Goal: Information Seeking & Learning: Learn about a topic

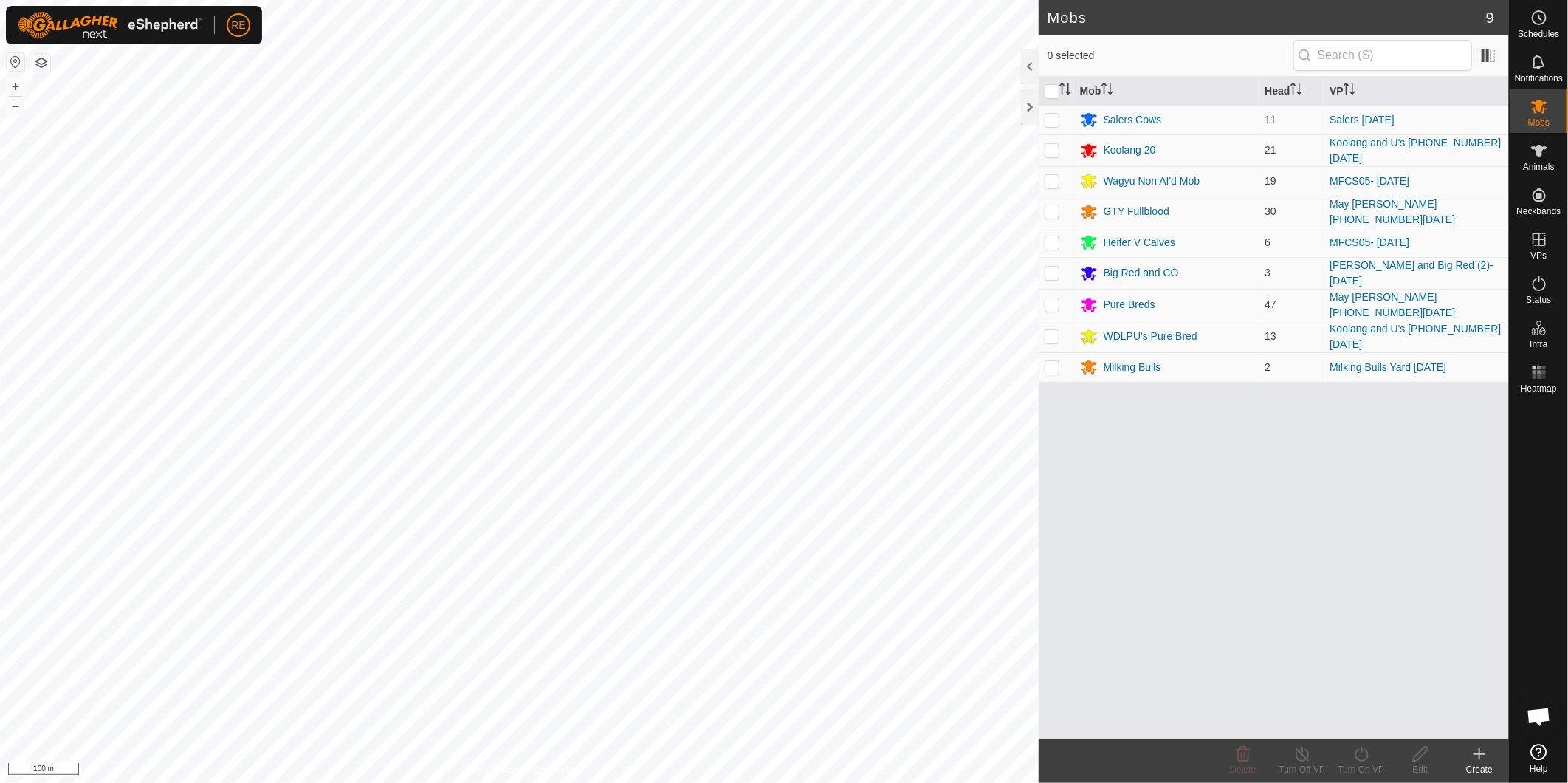
click at [1136, 297] on div "Pure Breds" at bounding box center [1130, 304] width 52 height 16
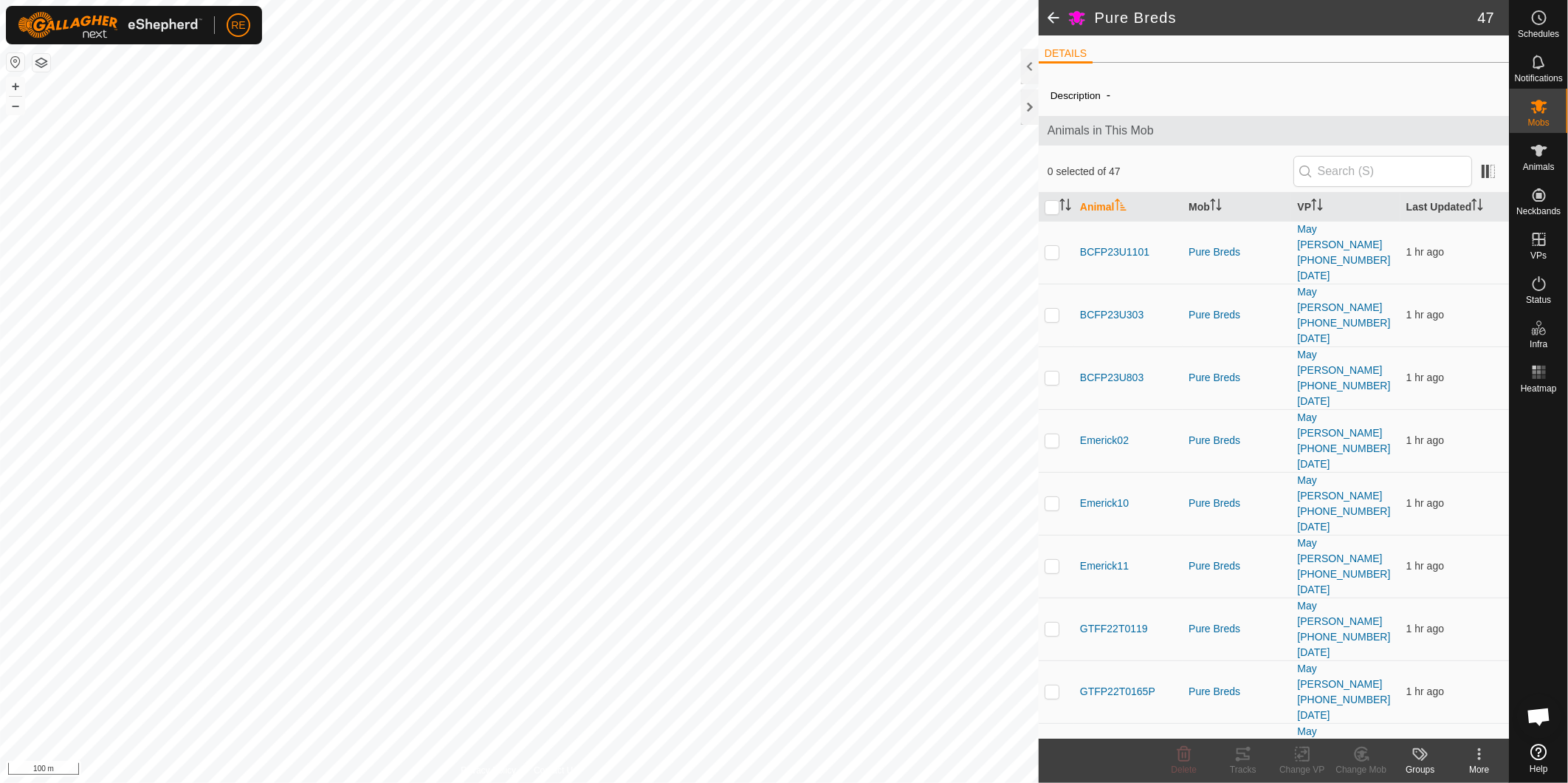
click at [1059, 17] on span at bounding box center [1053, 18] width 30 height 36
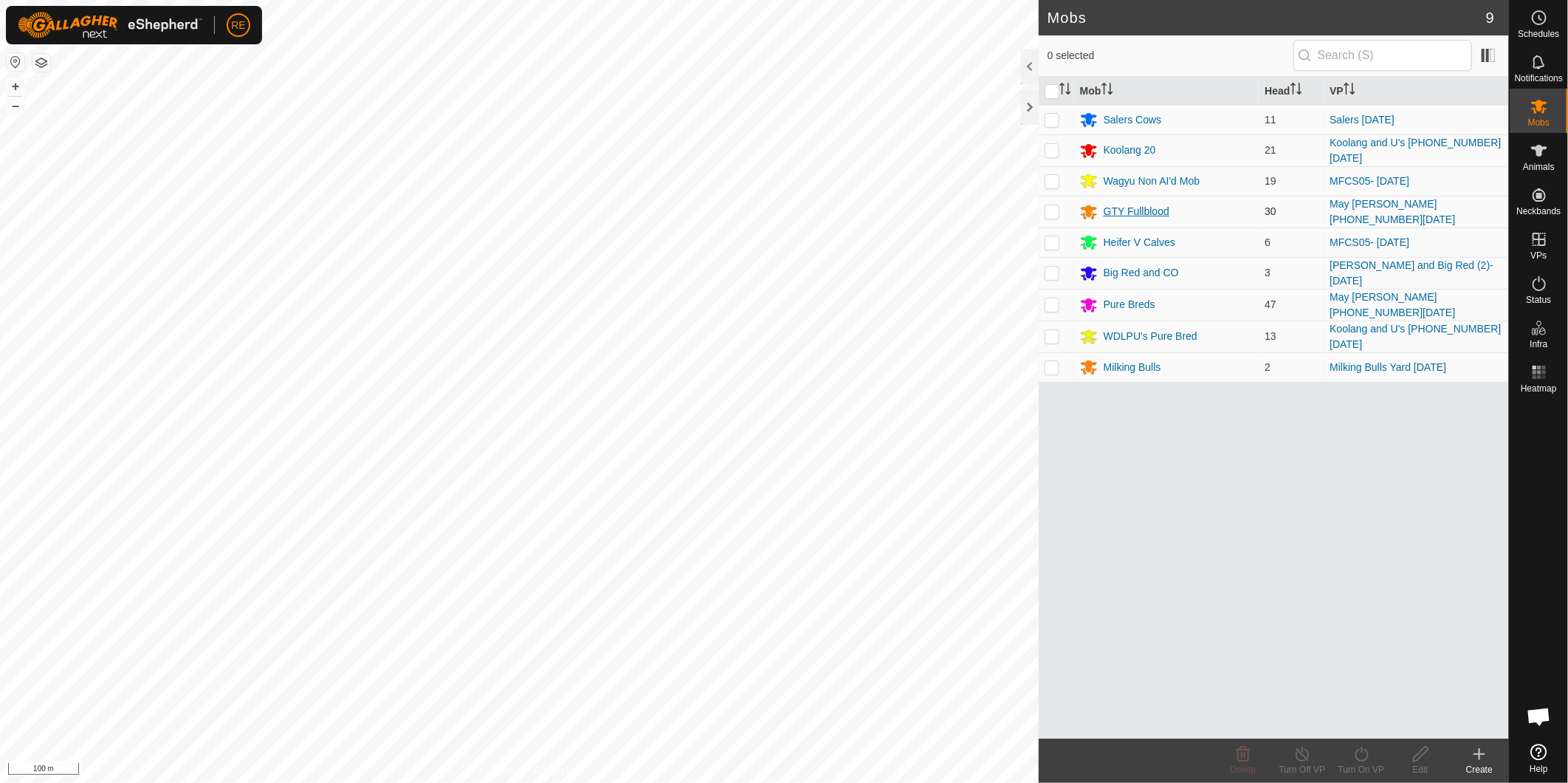
click at [1137, 203] on div "GTY Fullblood" at bounding box center [1167, 212] width 173 height 18
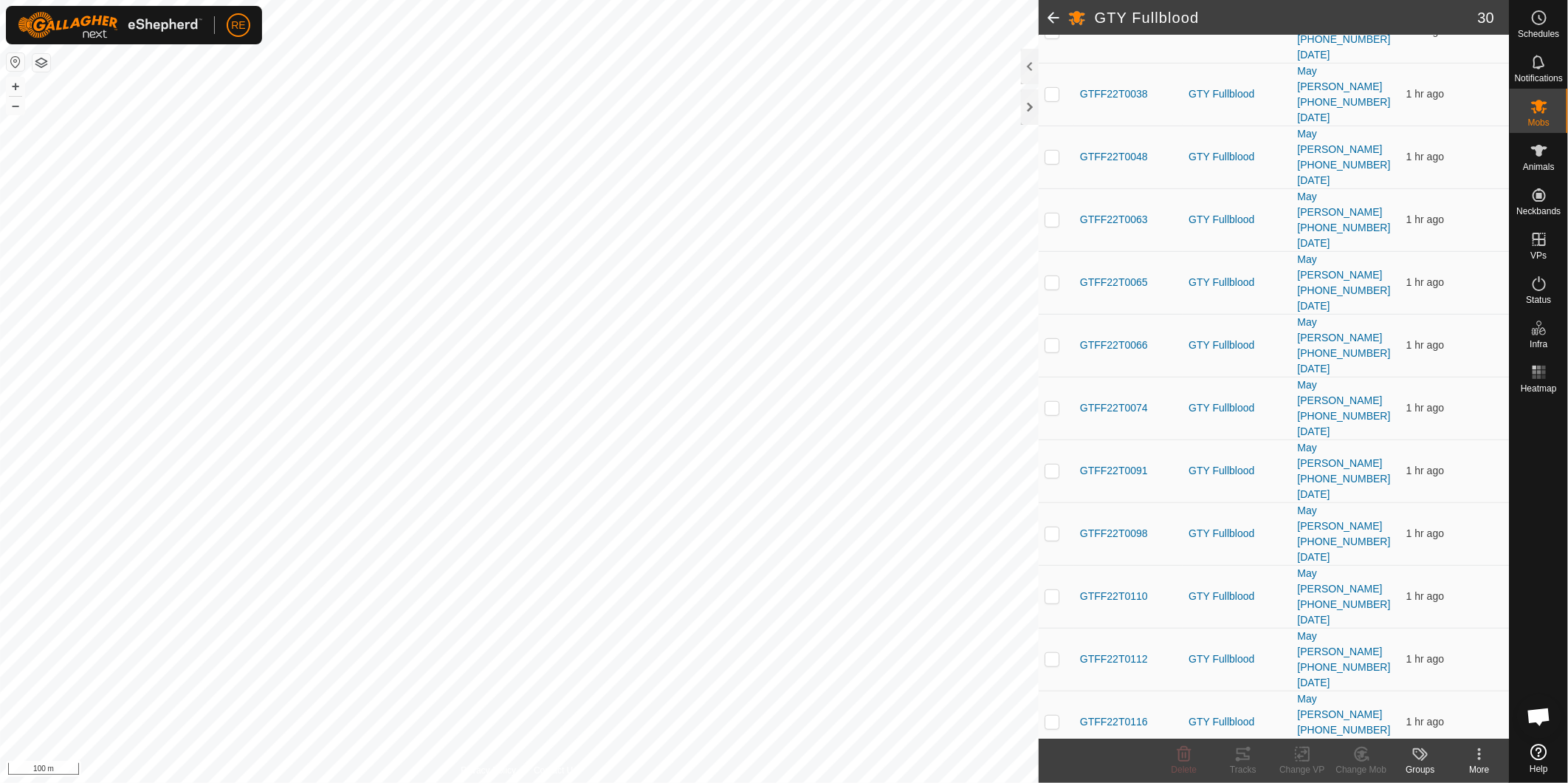
scroll to position [454, 0]
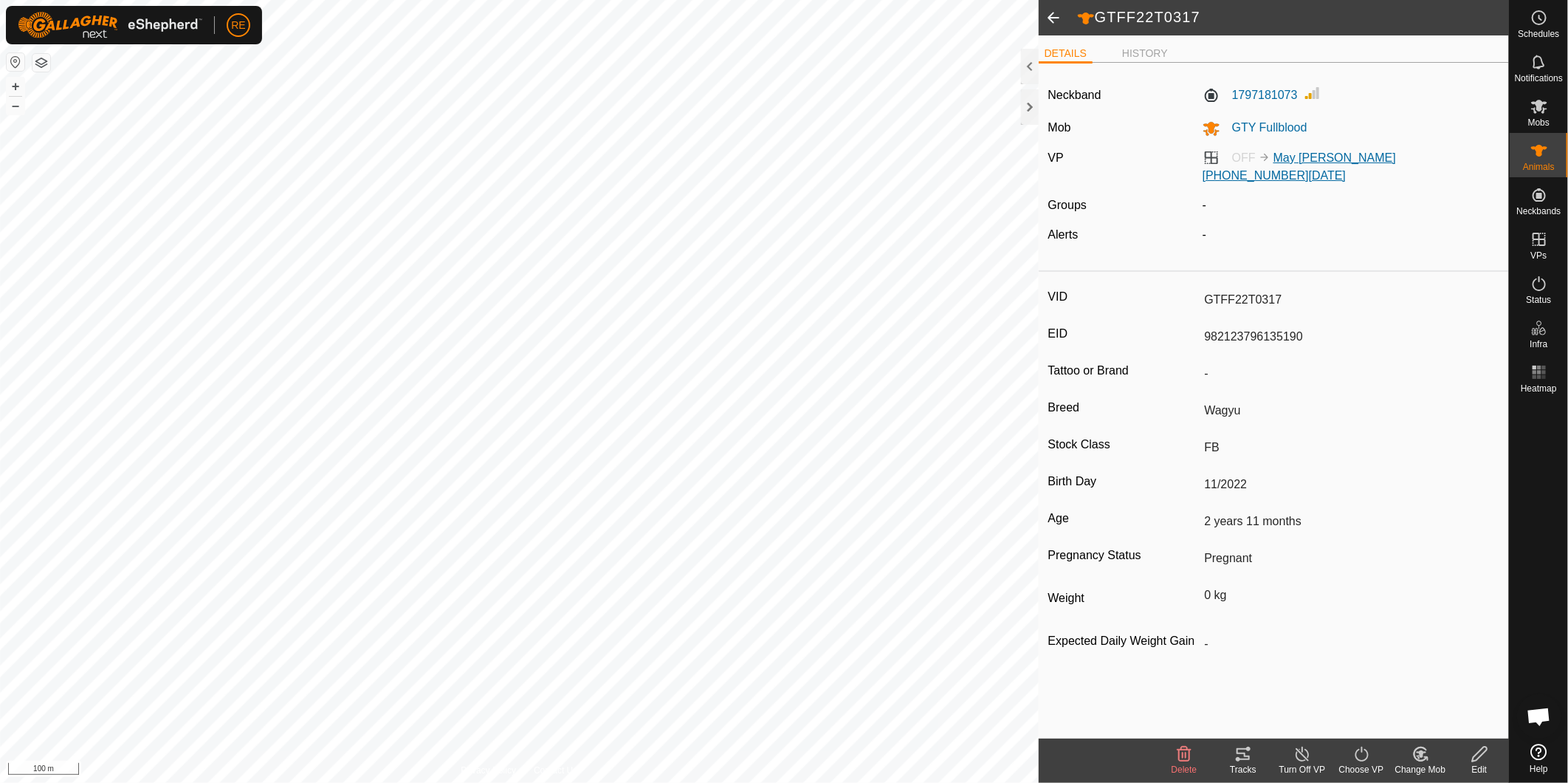
click at [1332, 161] on link "May [PERSON_NAME] [PHONE_NUMBER][DATE]" at bounding box center [1299, 166] width 193 height 30
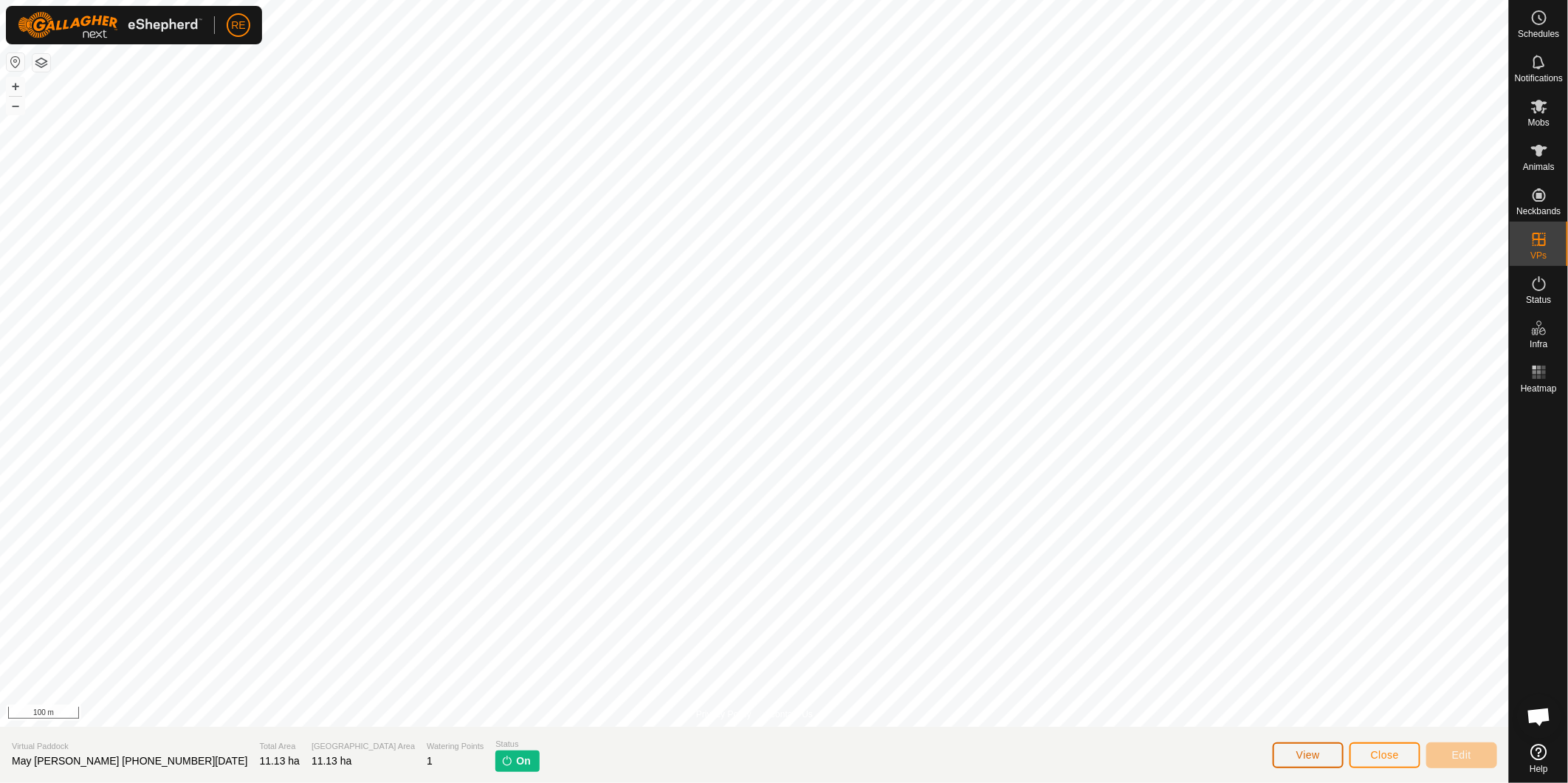
click at [1318, 757] on span "View" at bounding box center [1308, 755] width 24 height 12
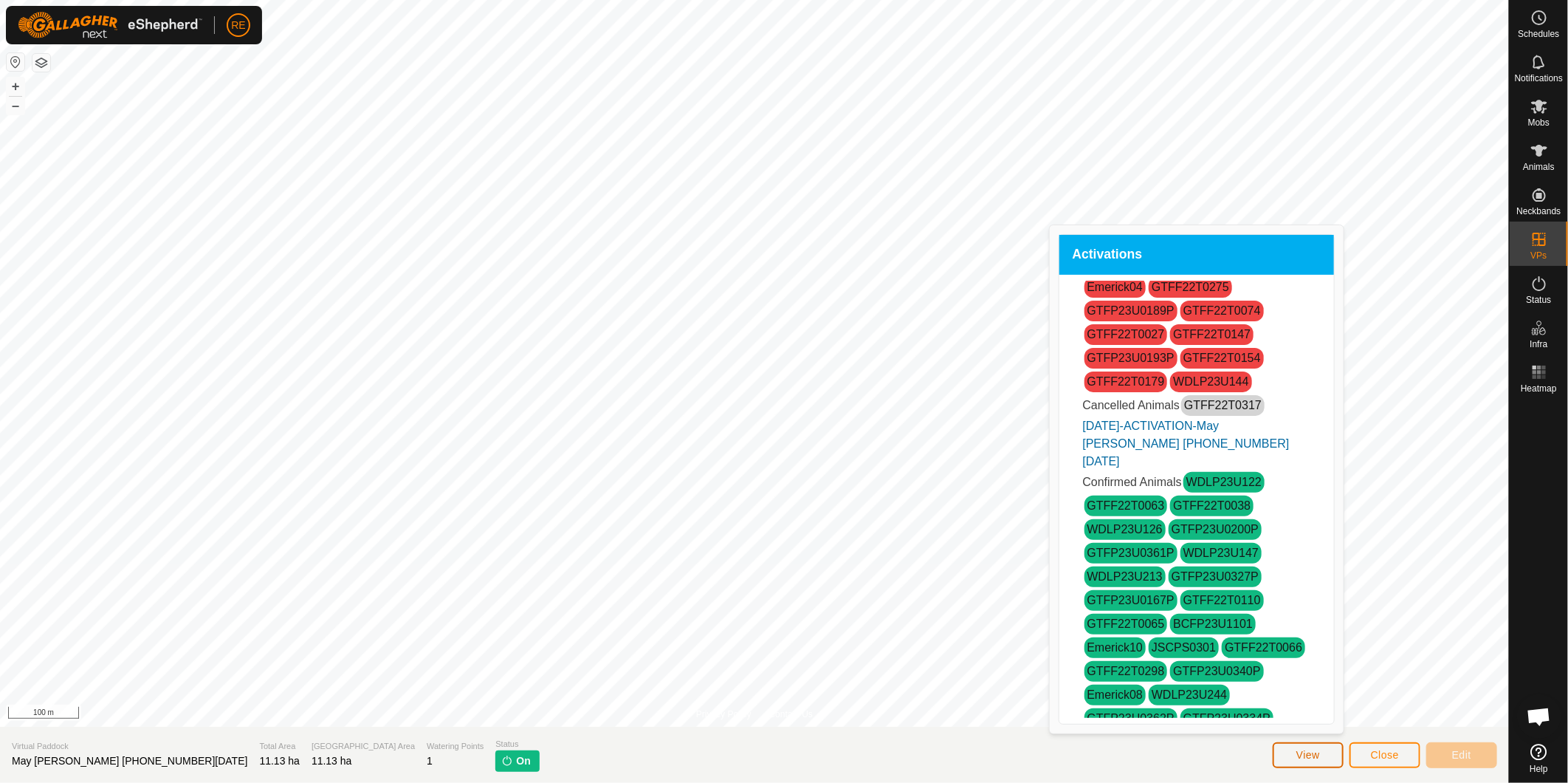
scroll to position [903, 0]
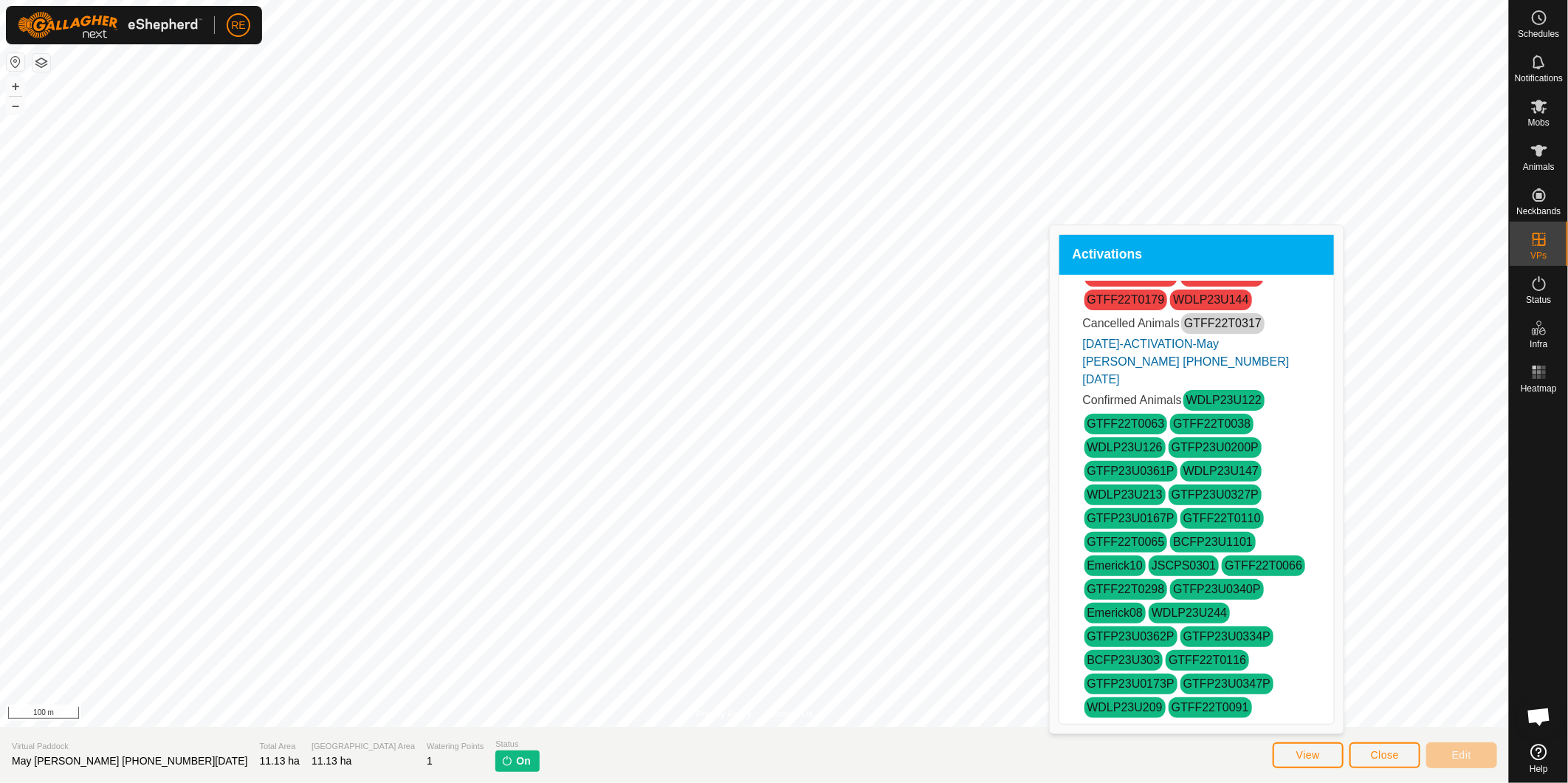
click at [1126, 381] on link "[DATE]-ACTIVATION-May [PERSON_NAME] [PHONE_NUMBER][DATE]" at bounding box center [1186, 361] width 207 height 48
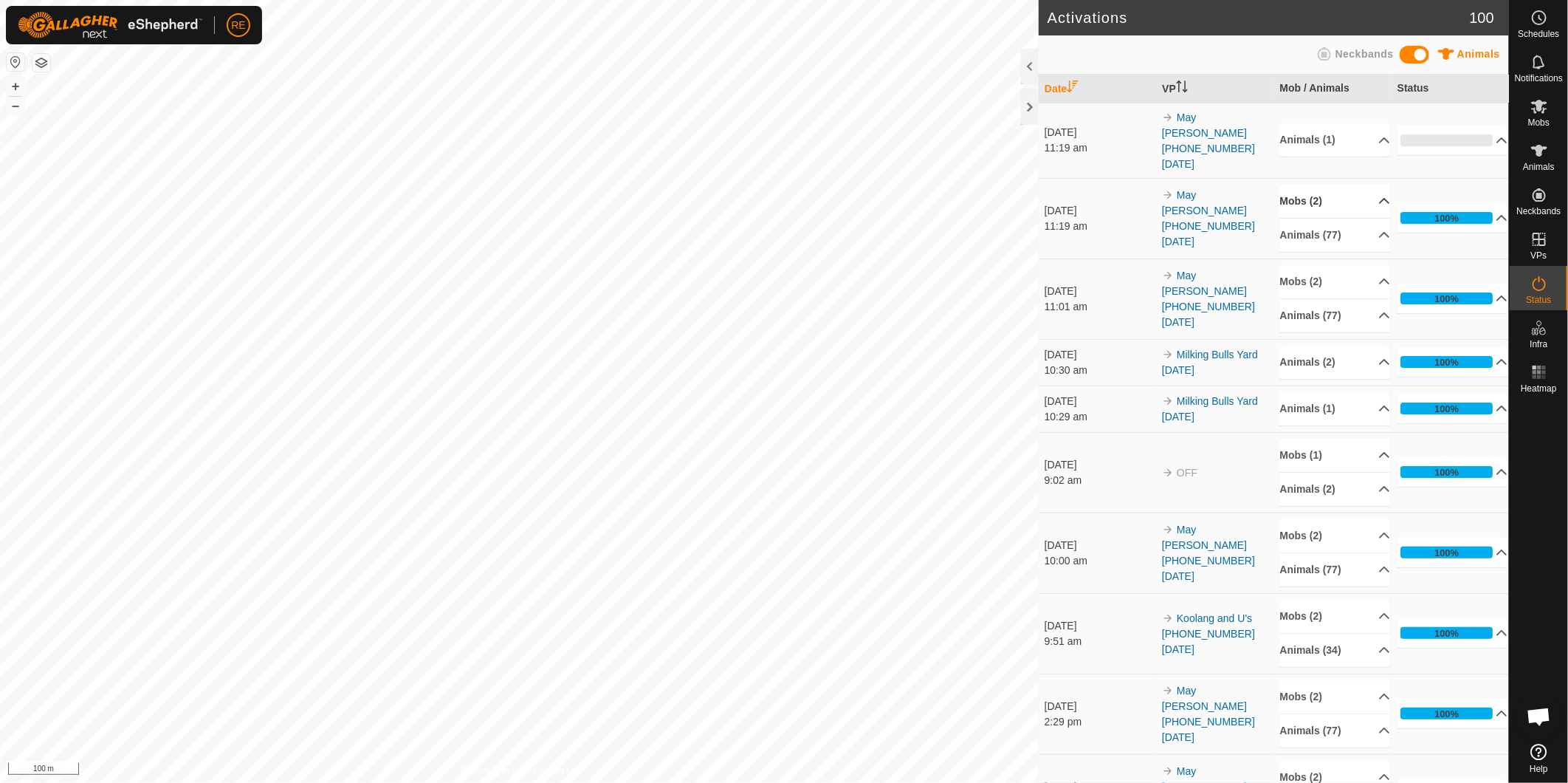
click at [1369, 184] on p-accordion-header "Mobs (2)" at bounding box center [1335, 201] width 111 height 33
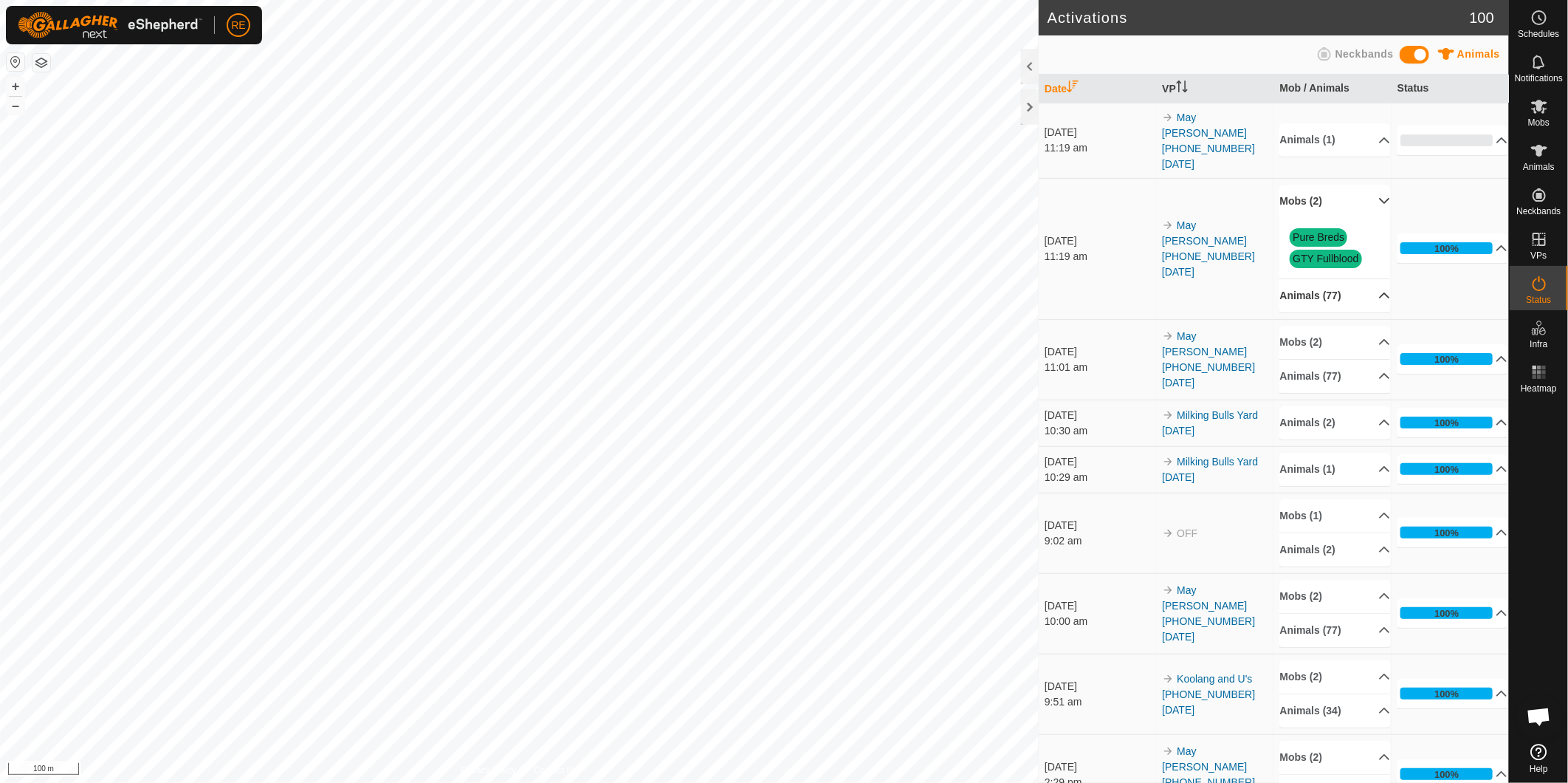
click at [1368, 279] on p-accordion-header "Animals (77)" at bounding box center [1335, 296] width 111 height 33
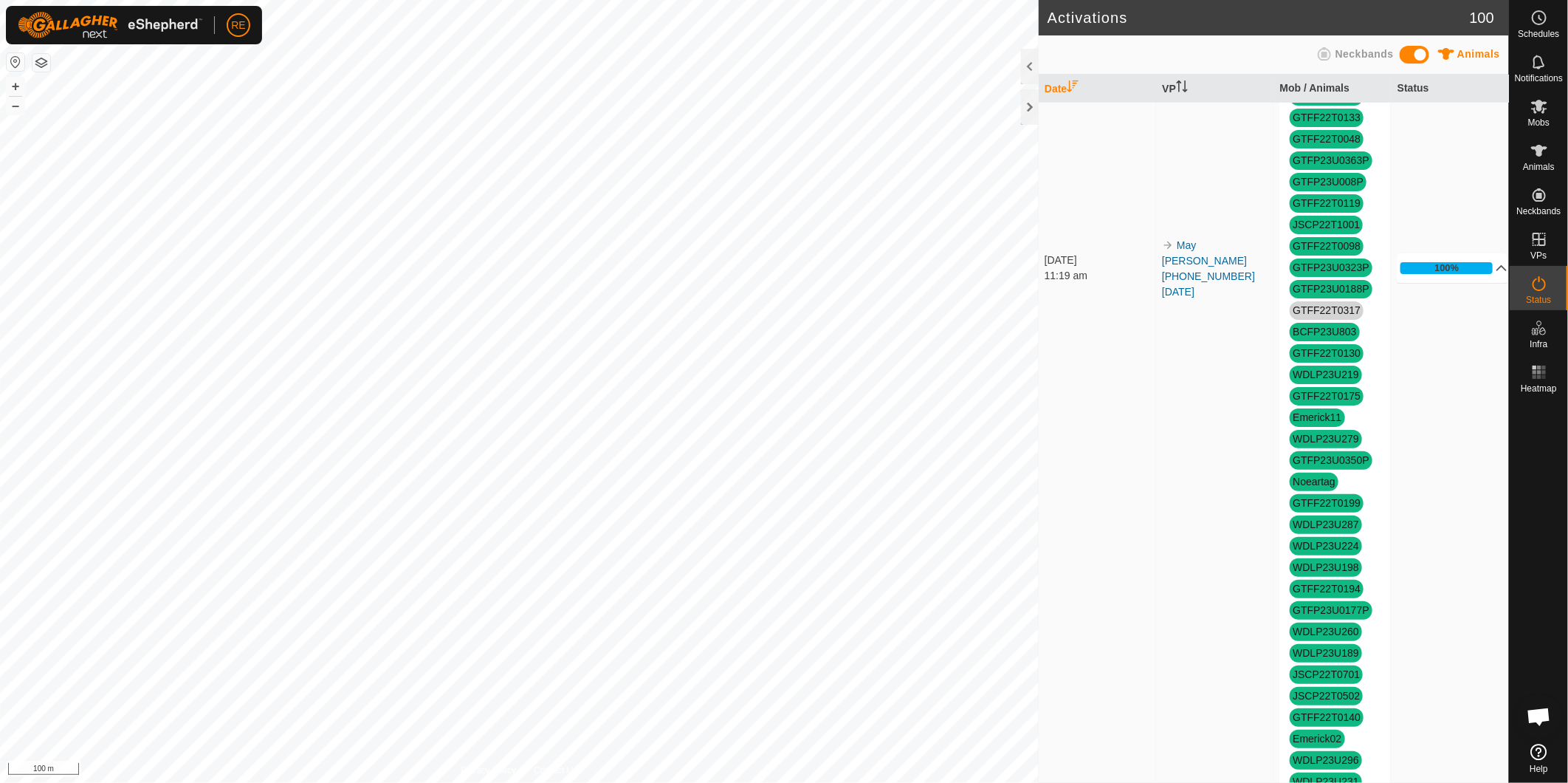
scroll to position [821, 0]
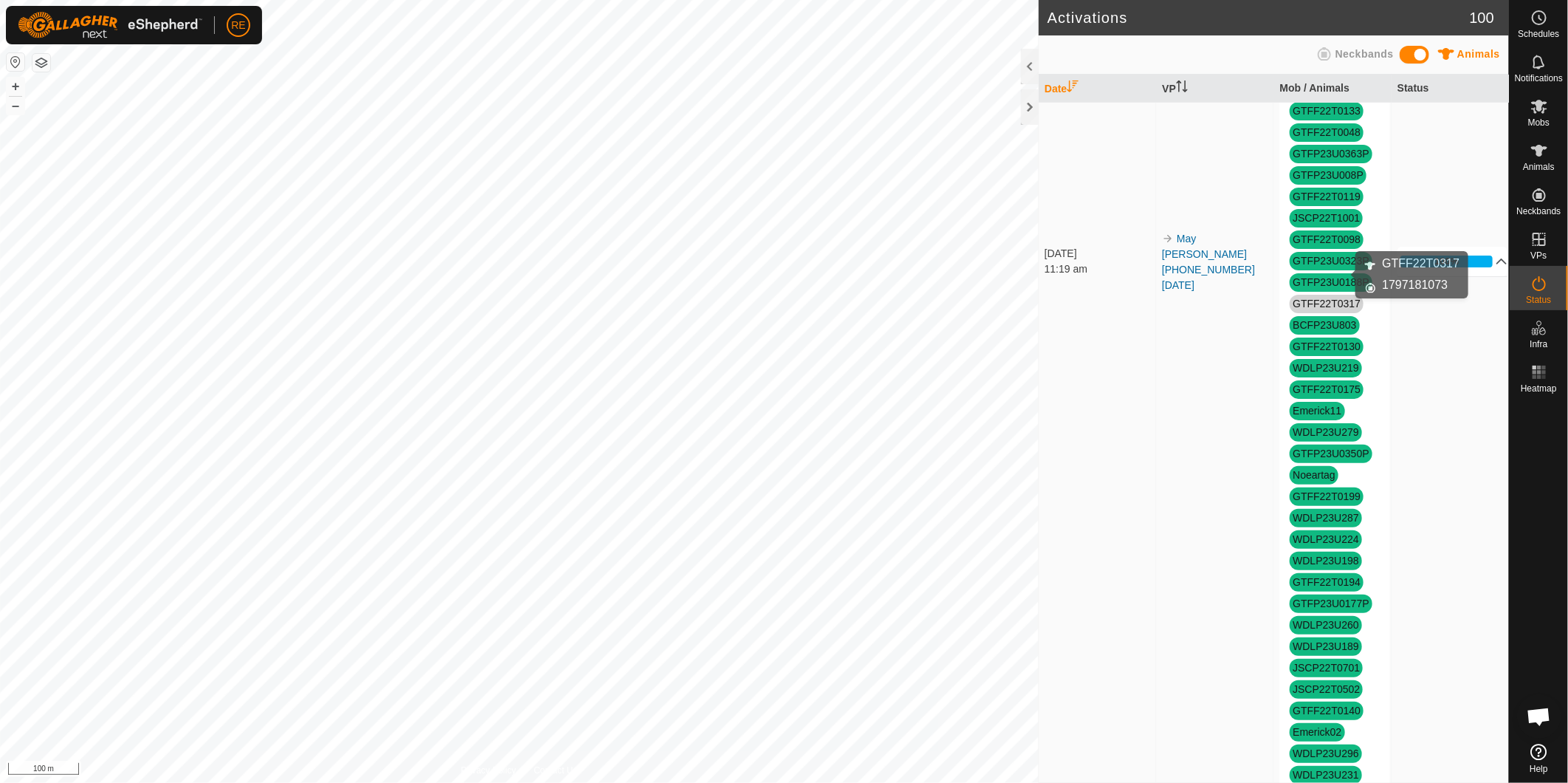
click at [1333, 298] on link "GTFF22T0317" at bounding box center [1327, 304] width 68 height 12
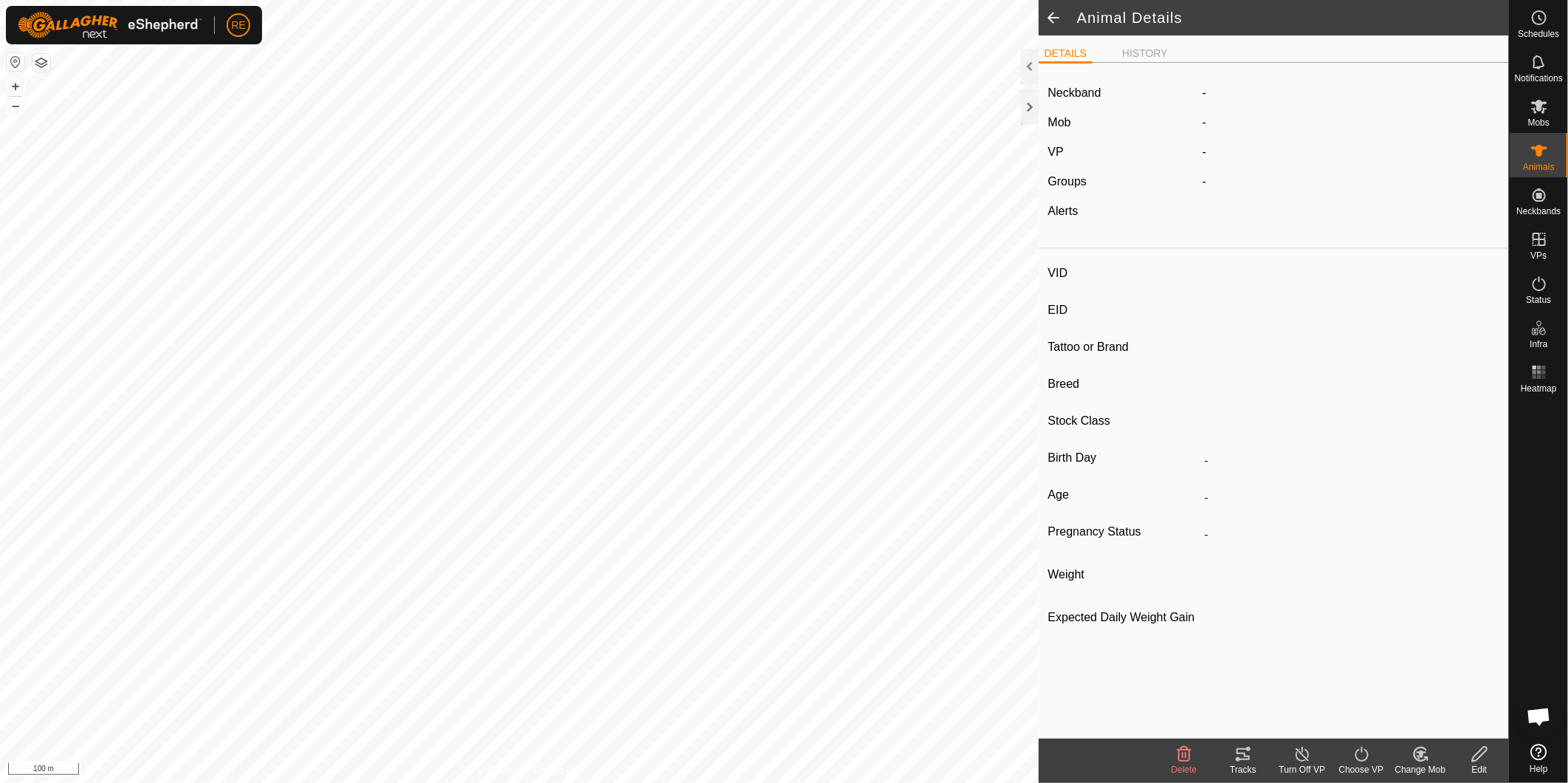
type input "GTFF22T0317"
type input "982123796135190"
type input "-"
type input "Wagyu"
type input "FB"
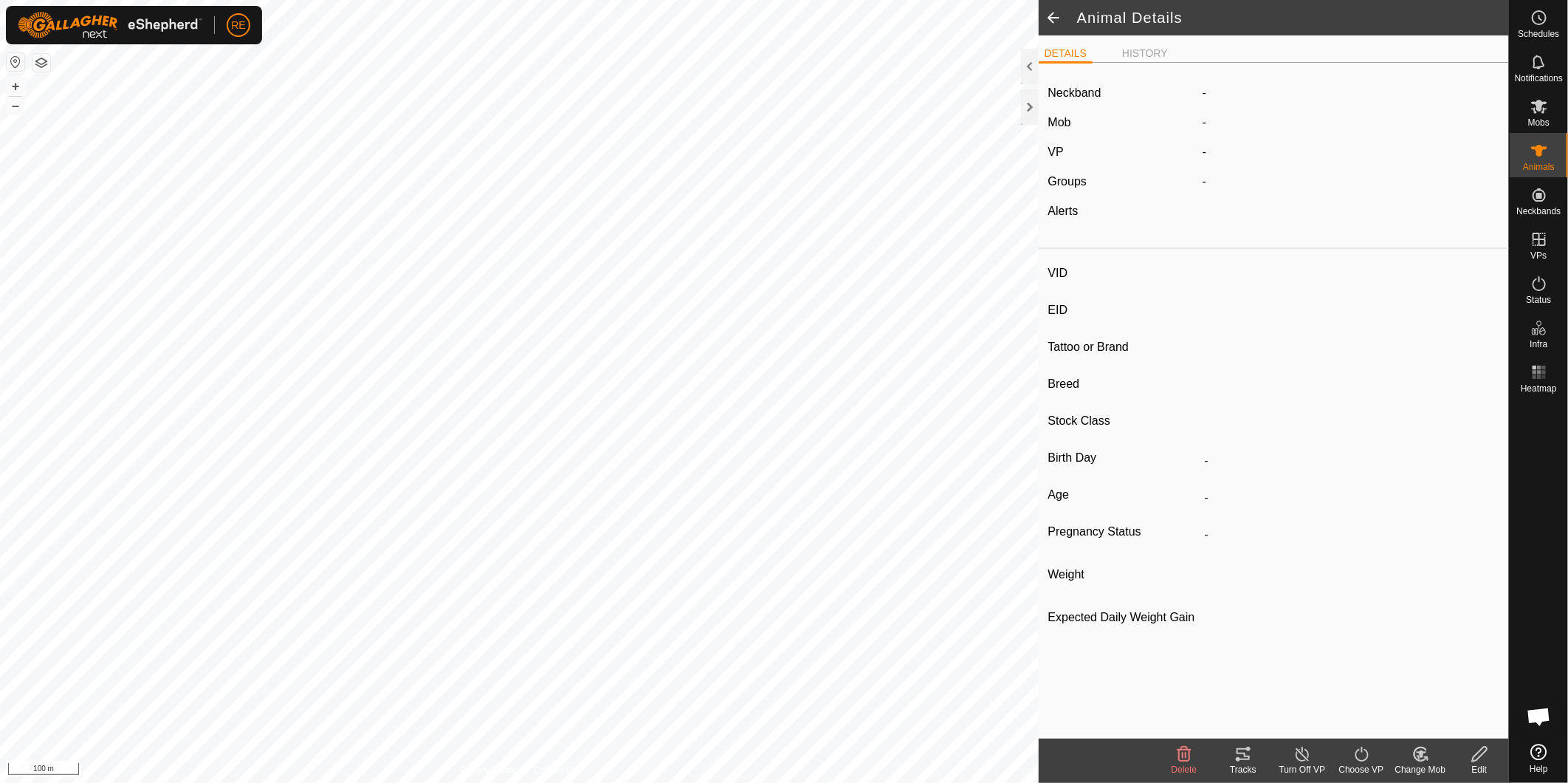
type input "11/2022"
type input "2 years 11 months"
type input "Pregnant"
type input "0 kg"
type input "-"
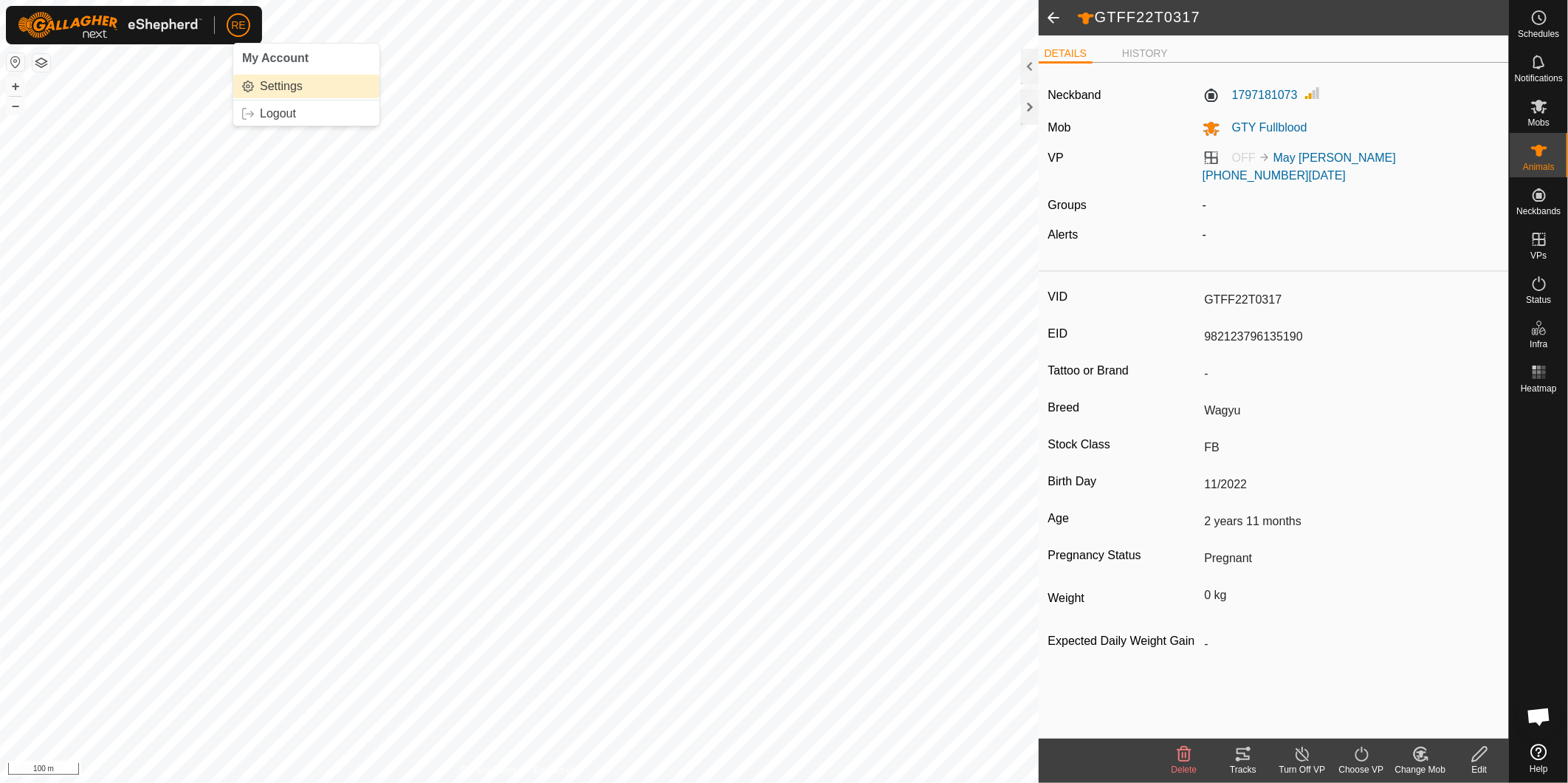
click at [269, 85] on link "Settings" at bounding box center [306, 87] width 146 height 24
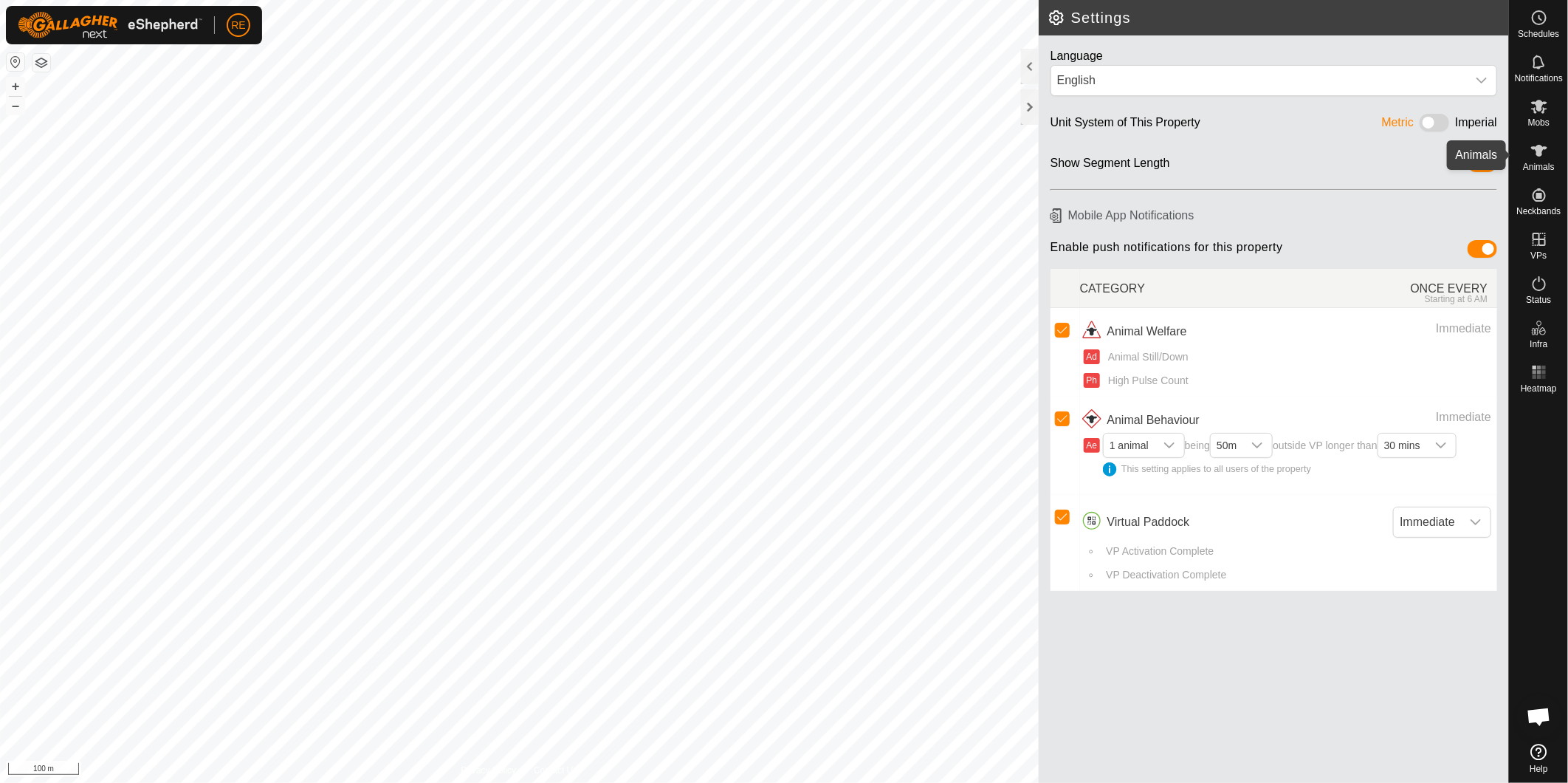
click at [1541, 162] on span "Animals" at bounding box center [1539, 167] width 32 height 9
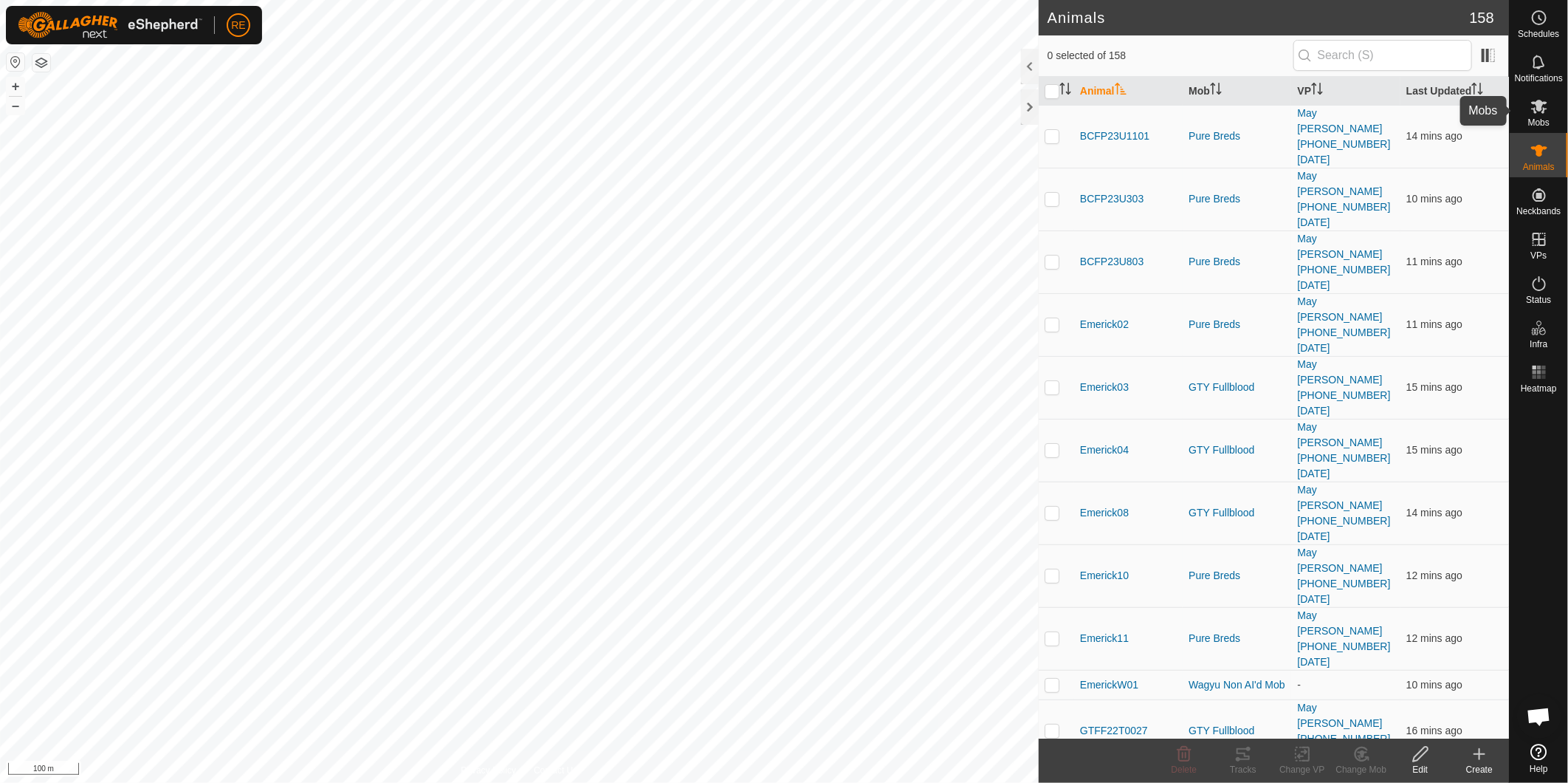
click at [1544, 113] on icon at bounding box center [1540, 107] width 16 height 14
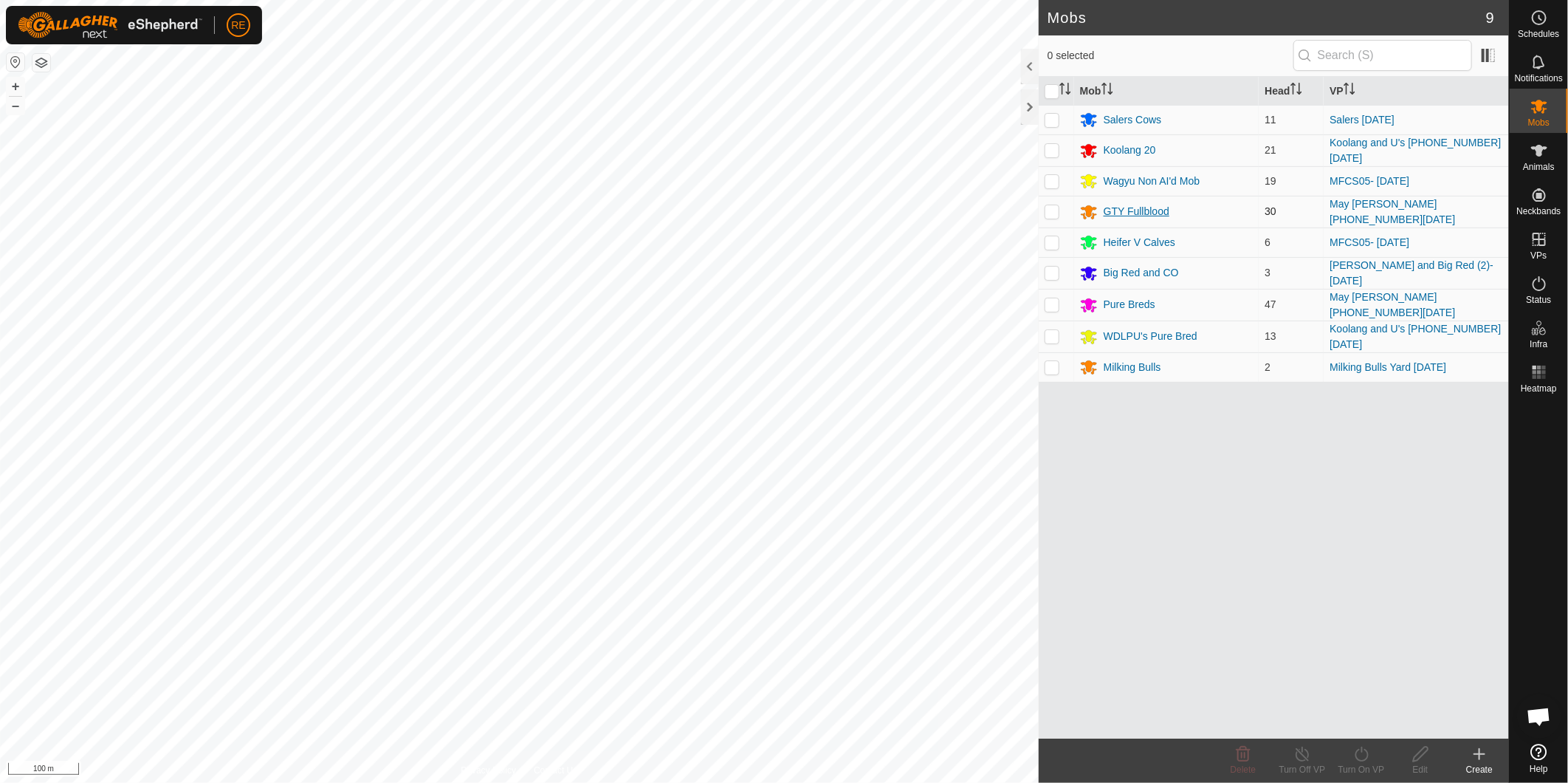
click at [1138, 204] on div "GTY Fullblood" at bounding box center [1136, 211] width 66 height 16
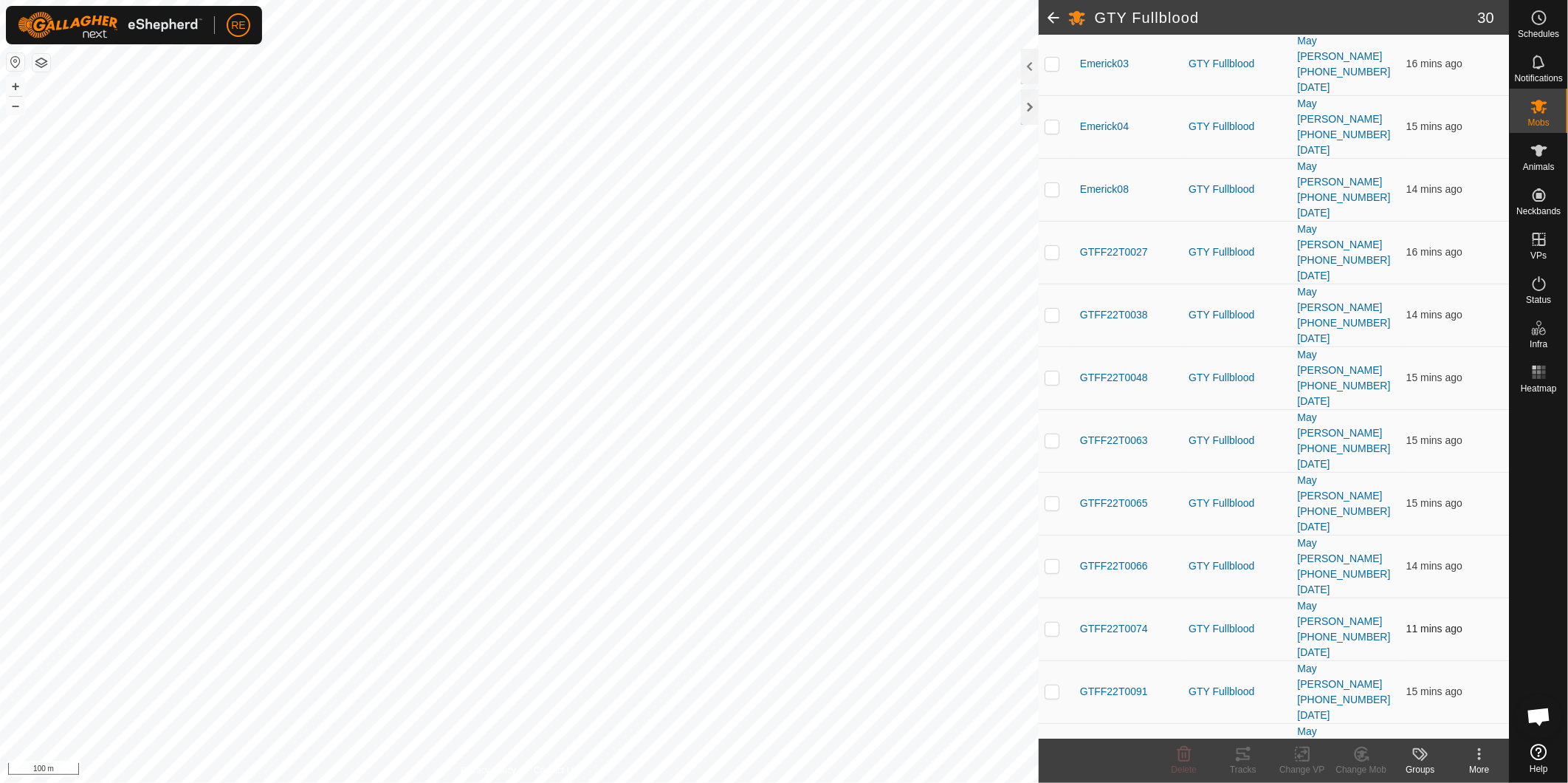
scroll to position [454, 0]
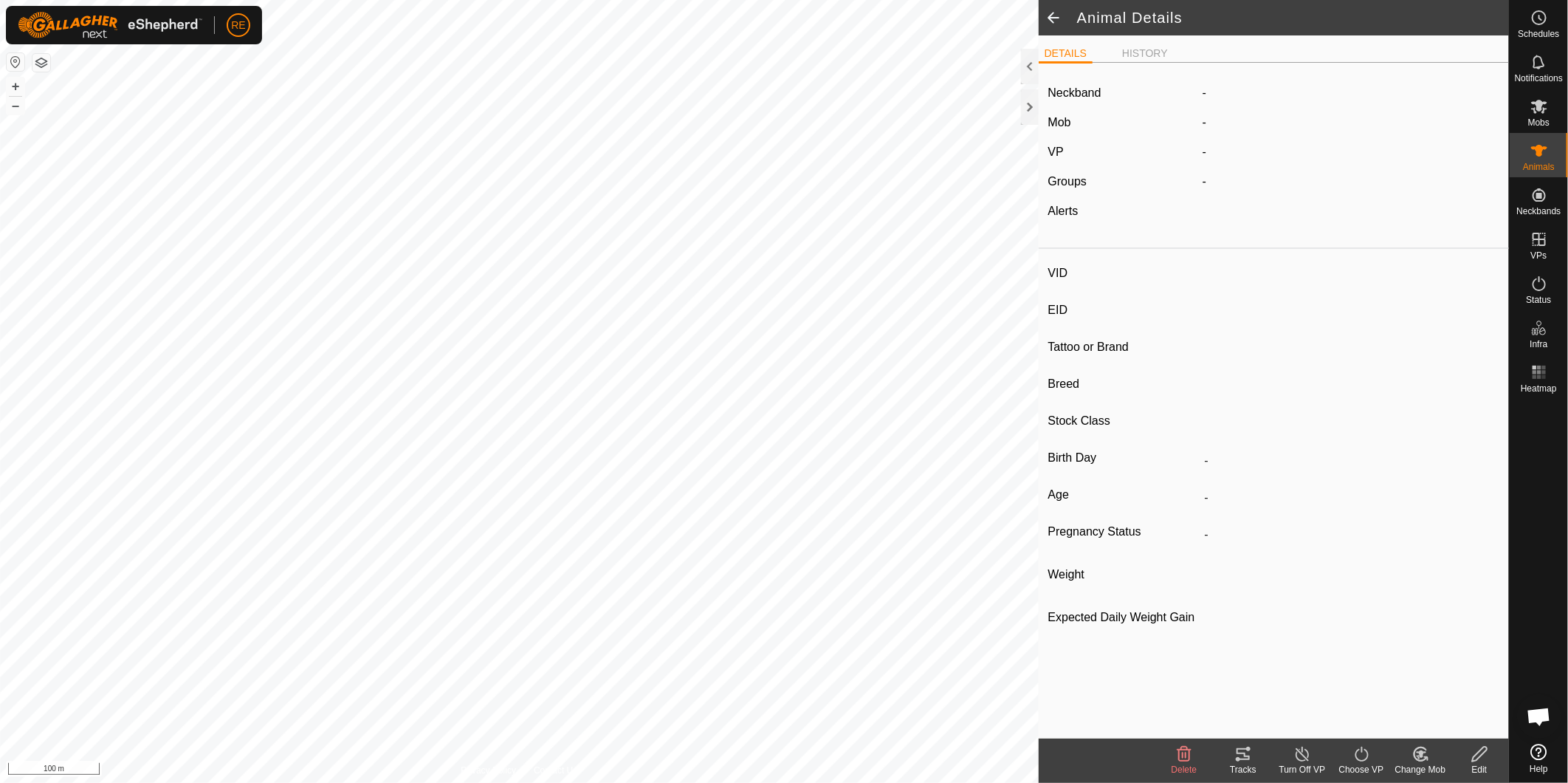
type input "GTFF22T0317"
type input "982123796135190"
type input "-"
type input "Wagyu"
type input "FB"
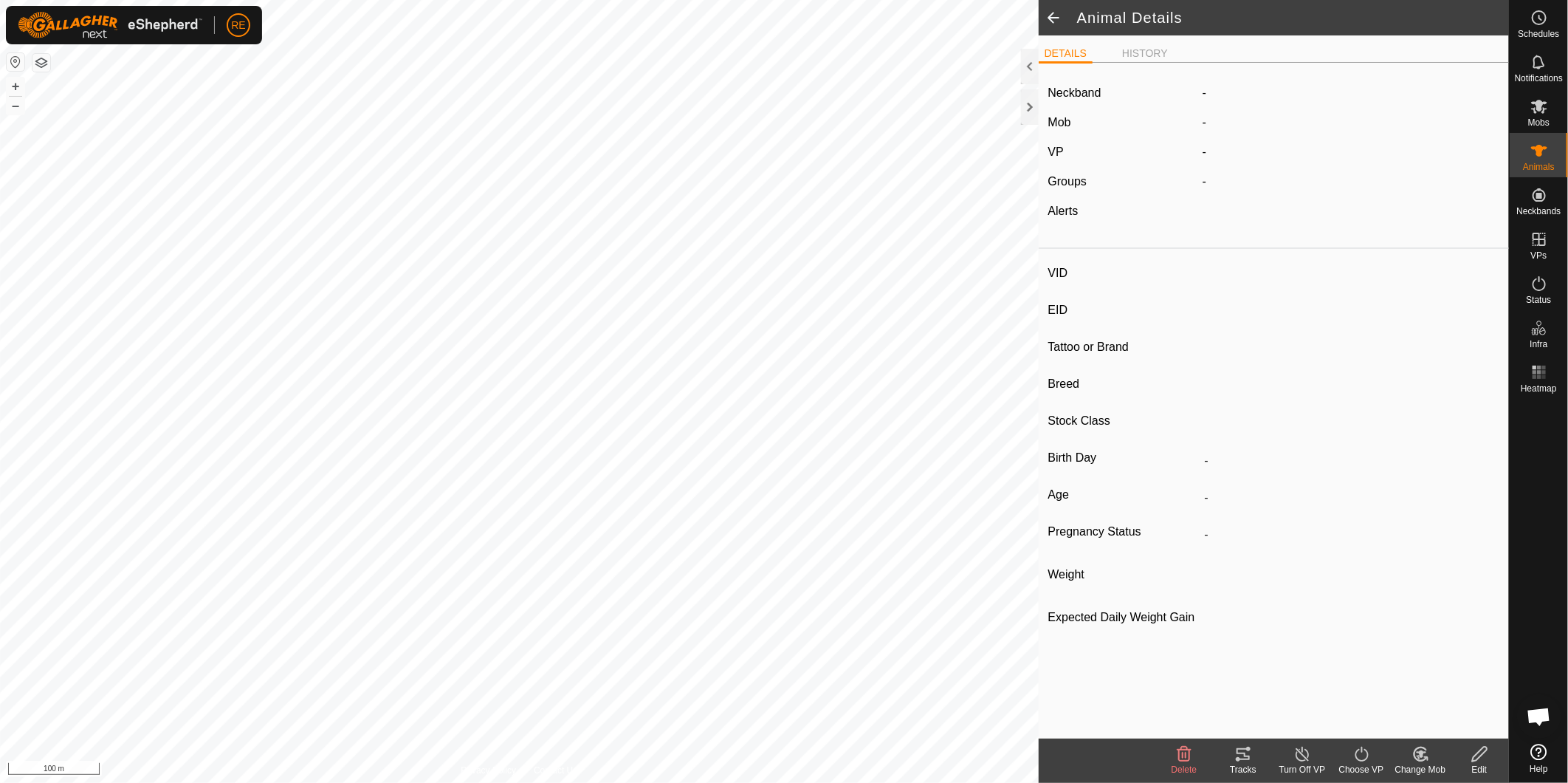
type input "11/2022"
type input "2 years 11 months"
type input "Pregnant"
type input "0 kg"
type input "-"
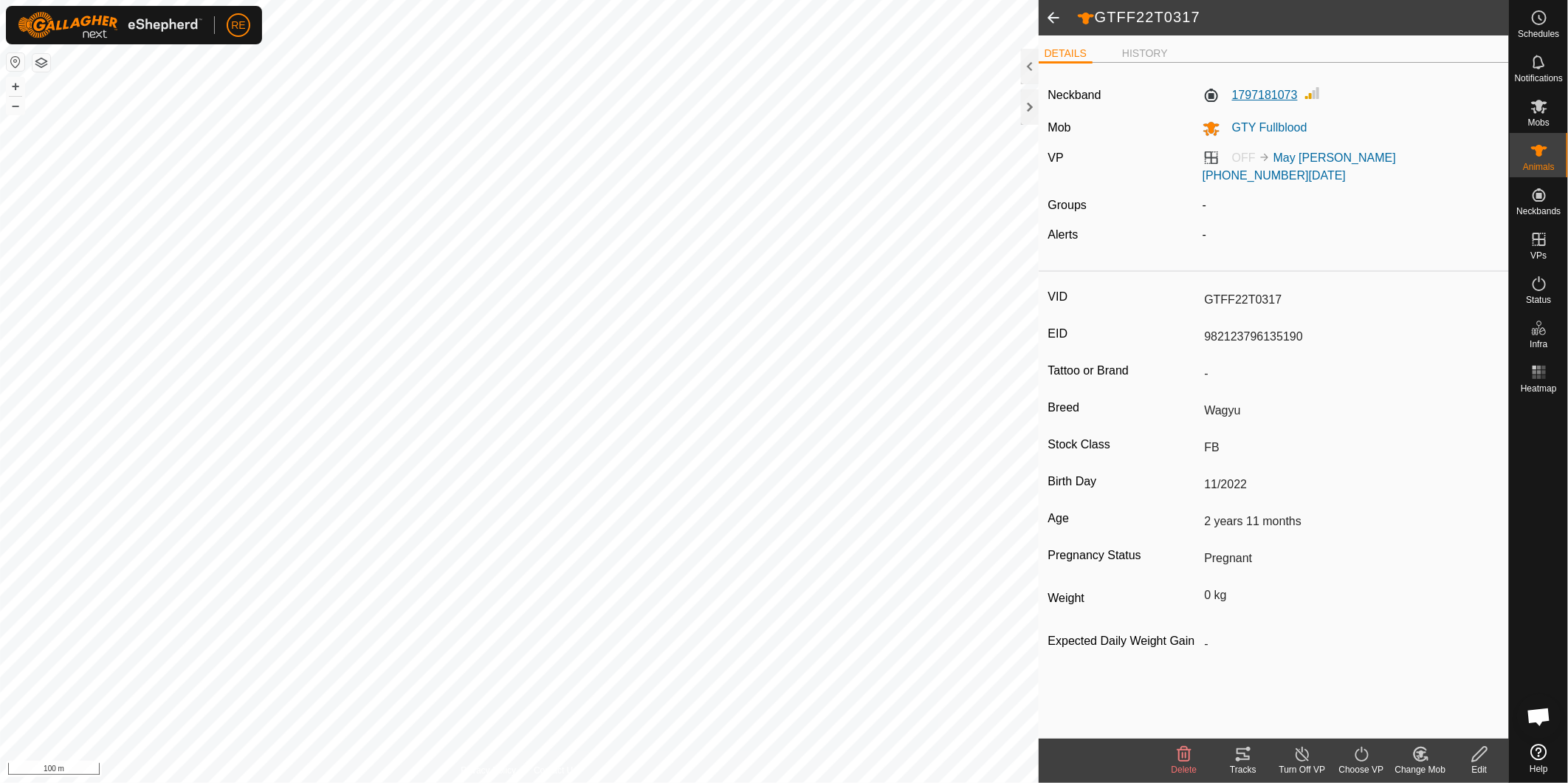
click at [1292, 93] on label "1797181073" at bounding box center [1250, 96] width 96 height 18
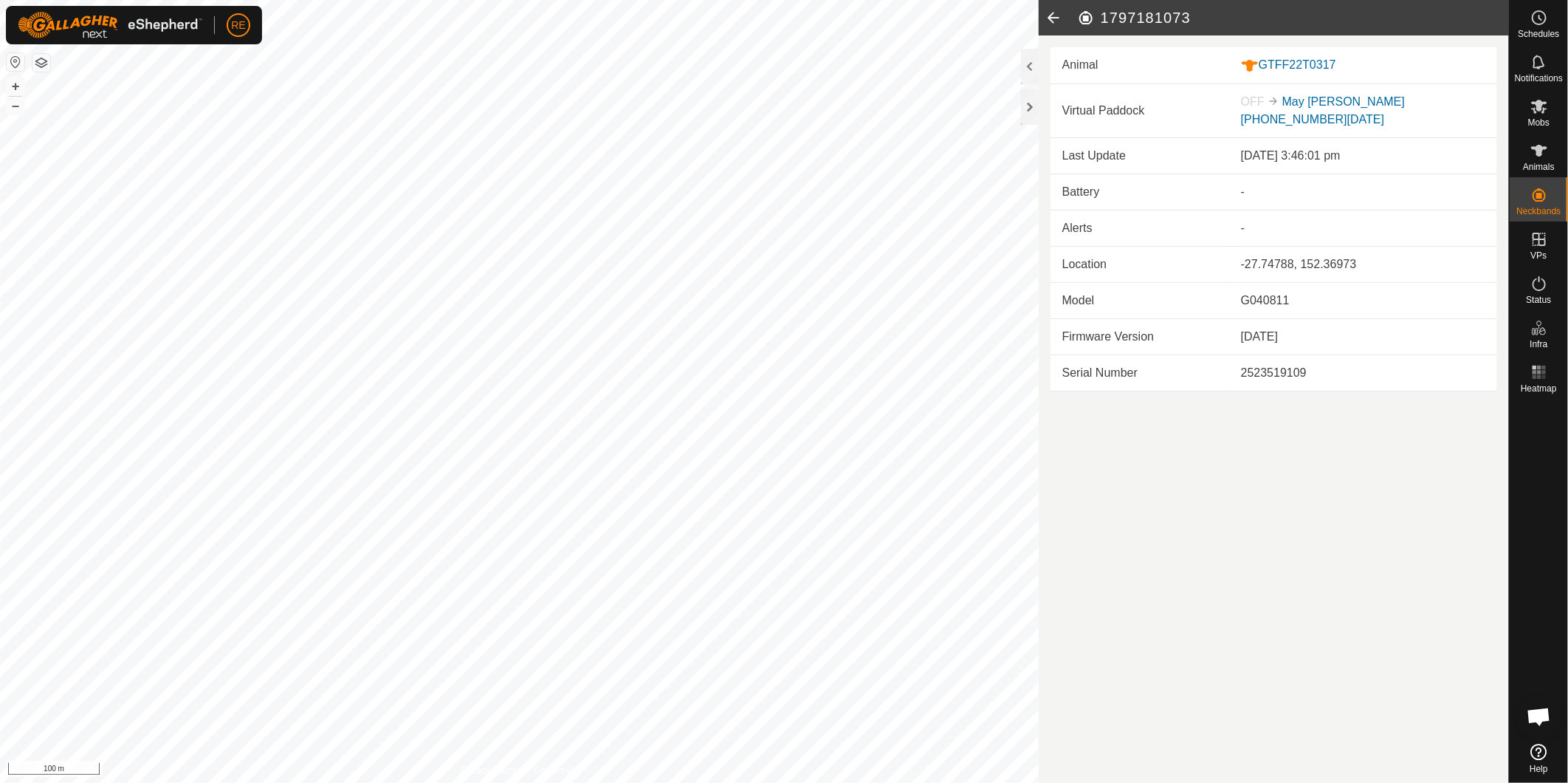
click at [1056, 19] on icon at bounding box center [1053, 18] width 30 height 36
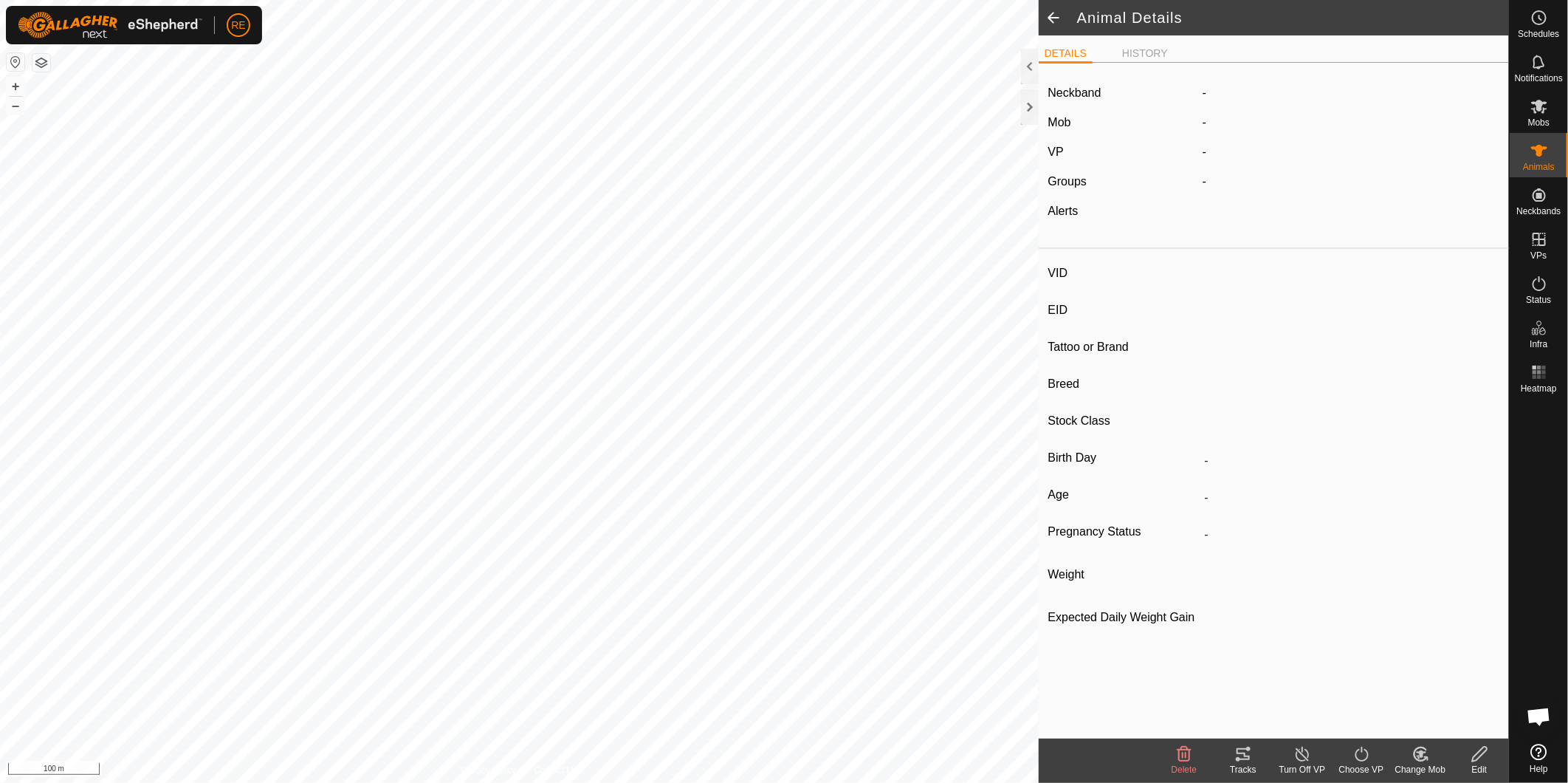
type input "GTFF22T0317"
type input "982123796135190"
type input "-"
type input "Wagyu"
type input "FB"
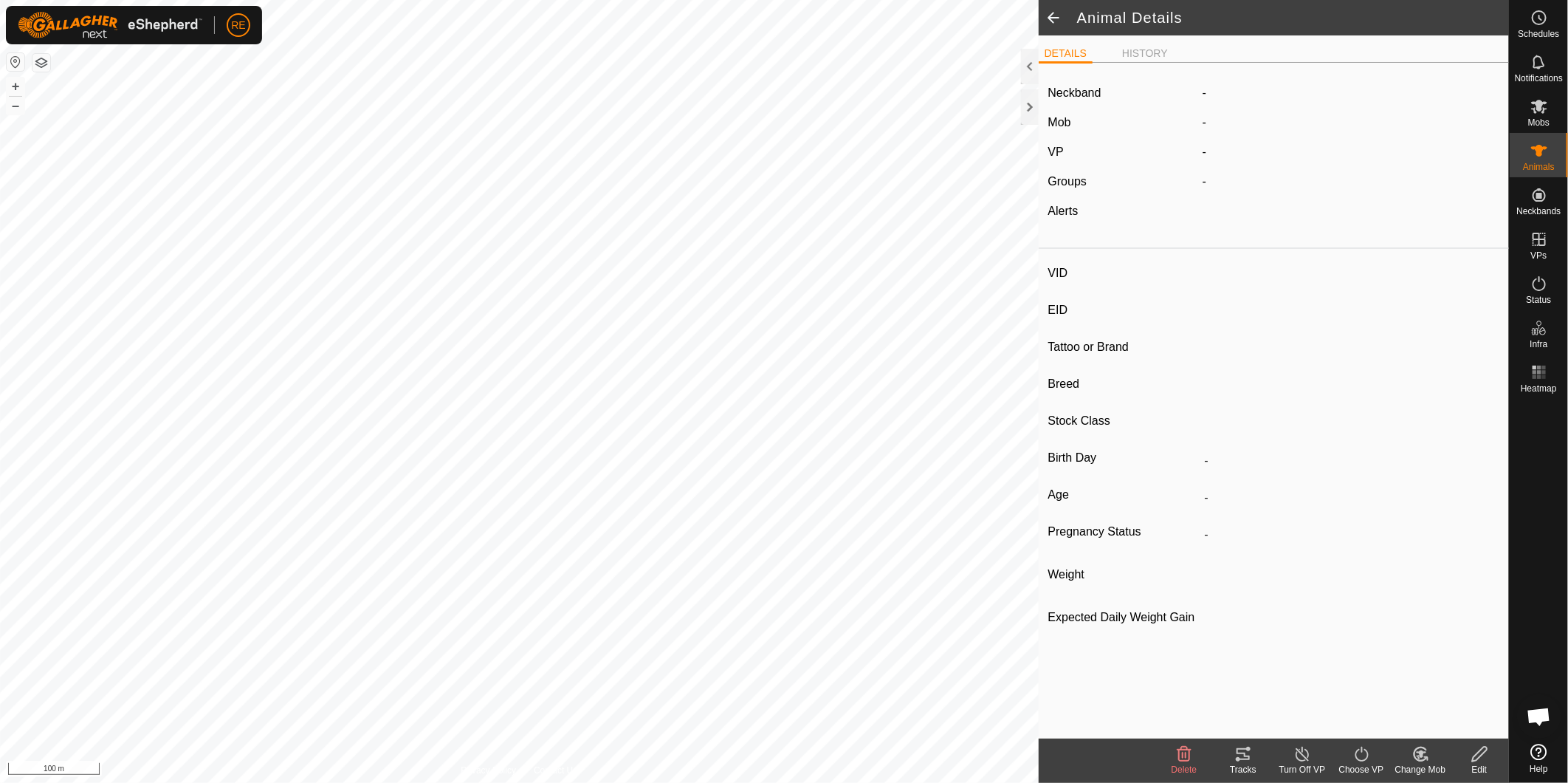
type input "11/2022"
type input "2 years 11 months"
type input "Pregnant"
type input "0 kg"
type input "-"
